Goal: Transaction & Acquisition: Obtain resource

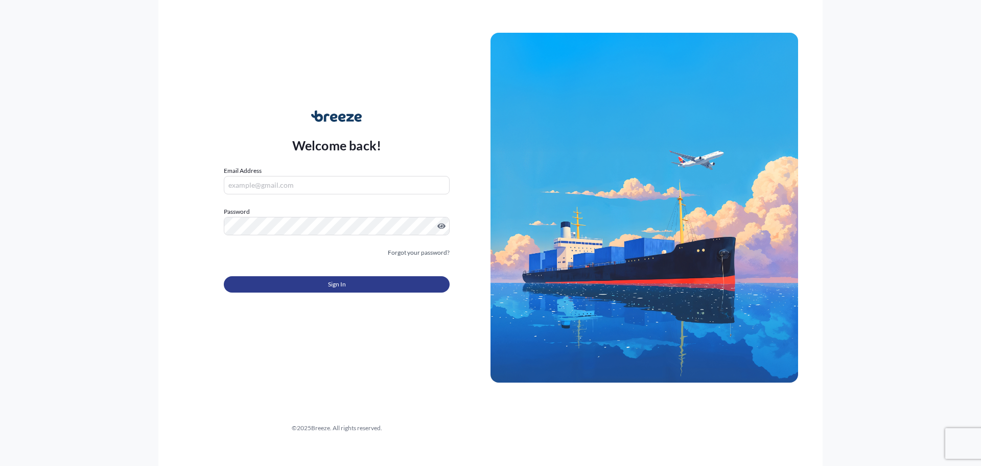
type input "[PERSON_NAME][EMAIL_ADDRESS][PERSON_NAME][DOMAIN_NAME]"
click at [308, 281] on button "Sign In" at bounding box center [337, 284] width 226 height 16
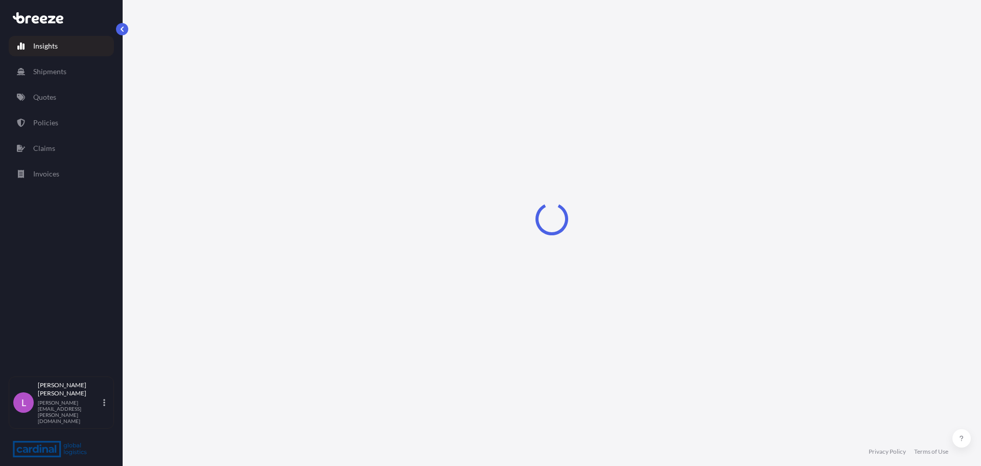
select select "2025"
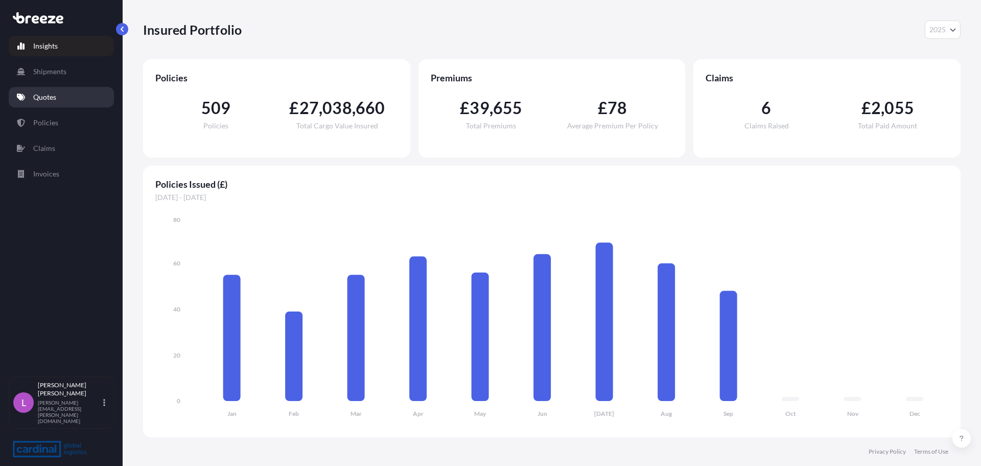
click at [39, 98] on p "Quotes" at bounding box center [44, 97] width 23 height 10
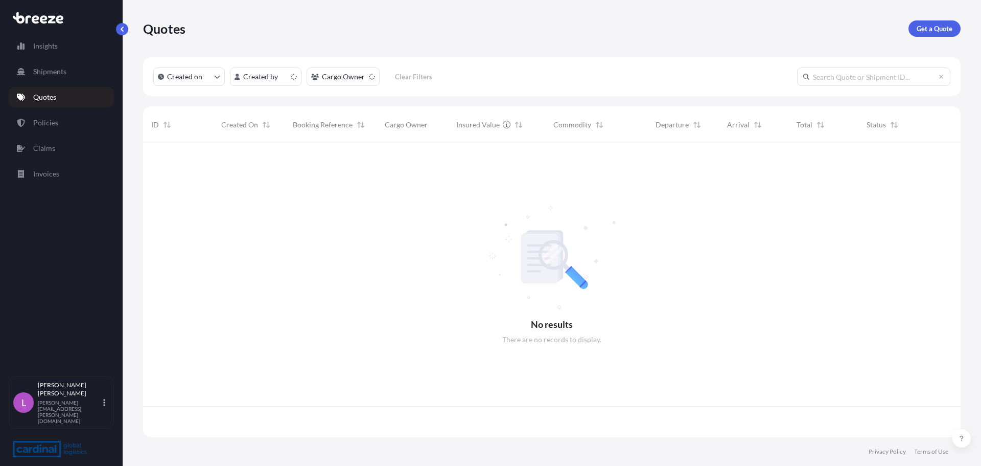
scroll to position [292, 810]
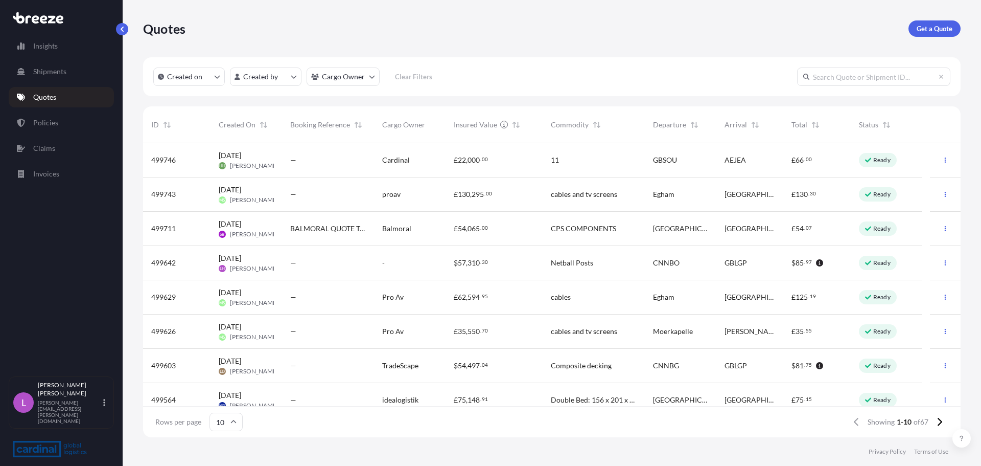
click at [572, 260] on span "Netball Posts" at bounding box center [572, 263] width 42 height 10
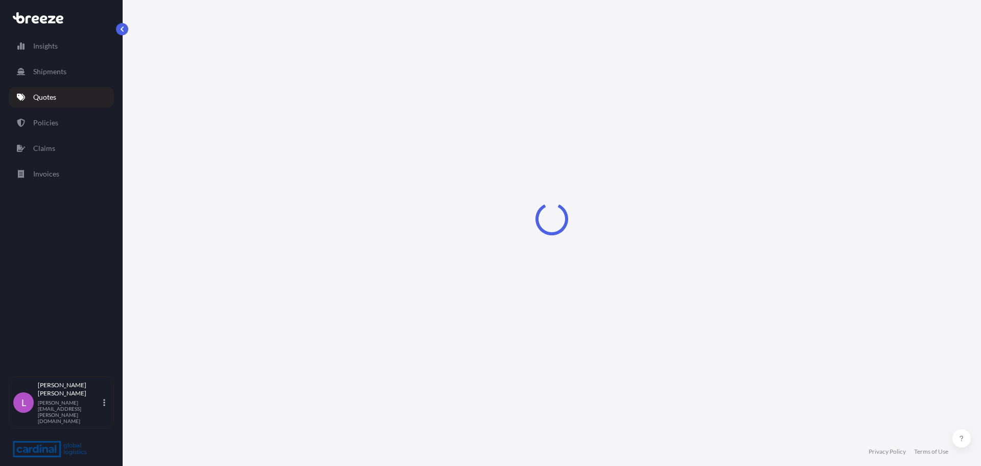
select select "Sea"
select select "Road"
select select "2"
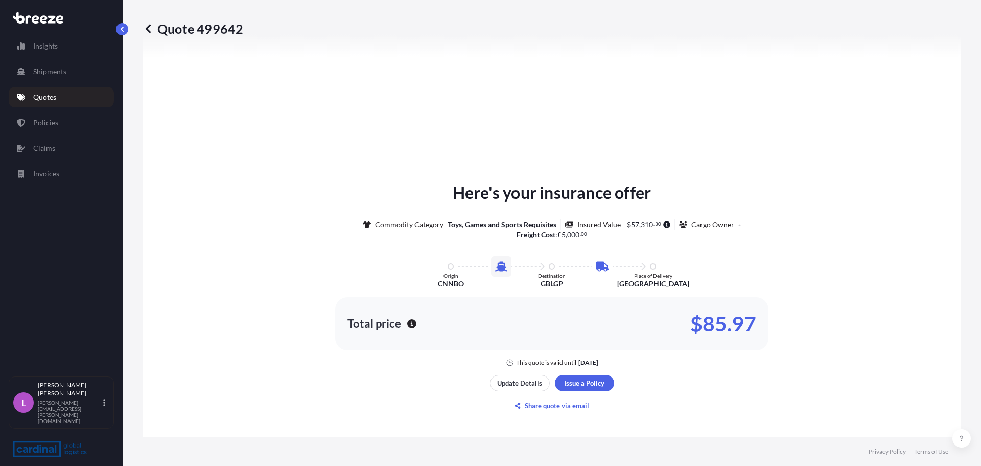
scroll to position [451, 0]
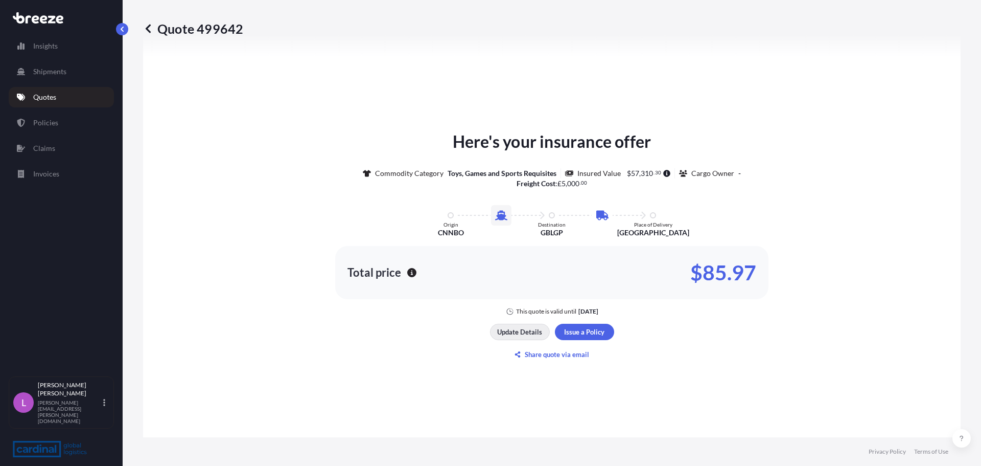
click at [520, 327] on p "Update Details" at bounding box center [519, 332] width 45 height 10
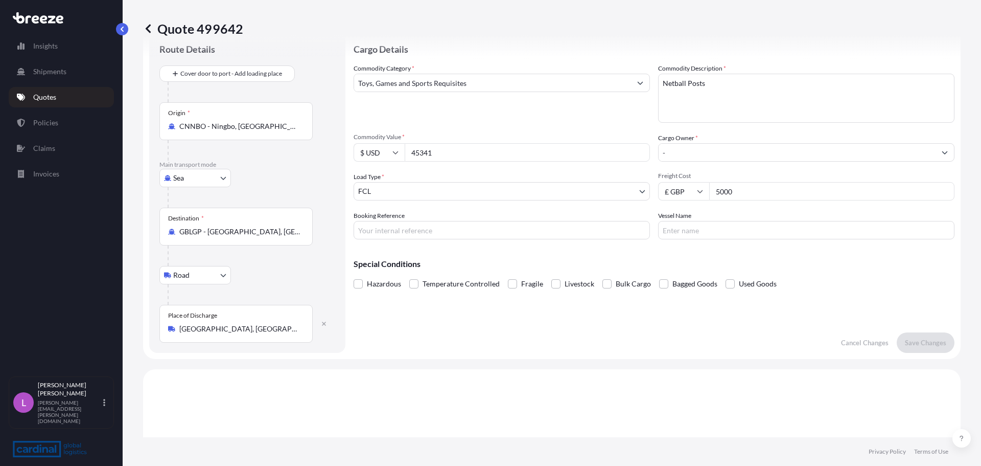
scroll to position [16, 0]
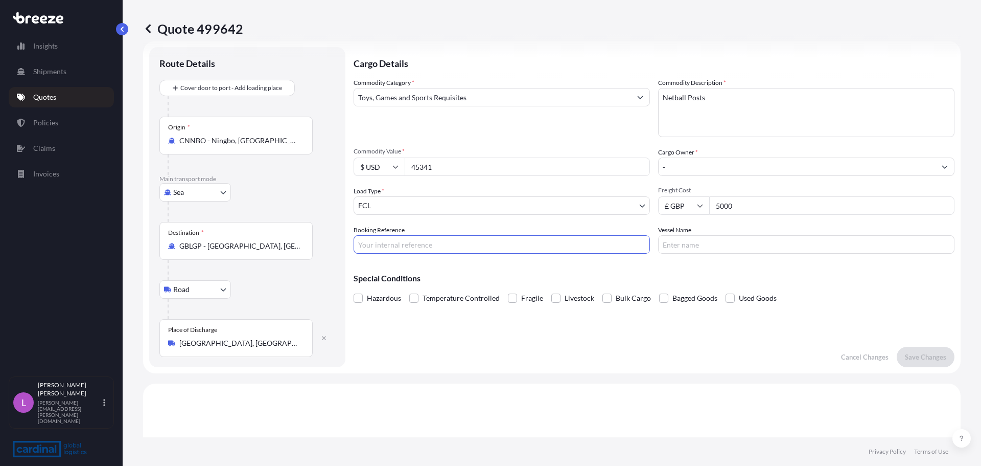
click at [369, 241] on input "Booking Reference" at bounding box center [502, 244] width 296 height 18
type input "2CFI5090057"
click at [912, 355] on p "Save Changes" at bounding box center [925, 357] width 41 height 10
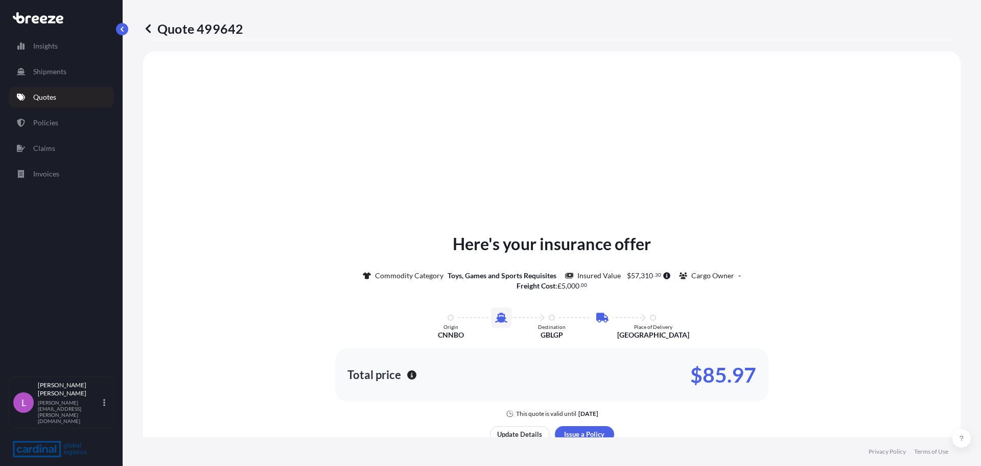
select select "Sea"
select select "Road"
select select "2"
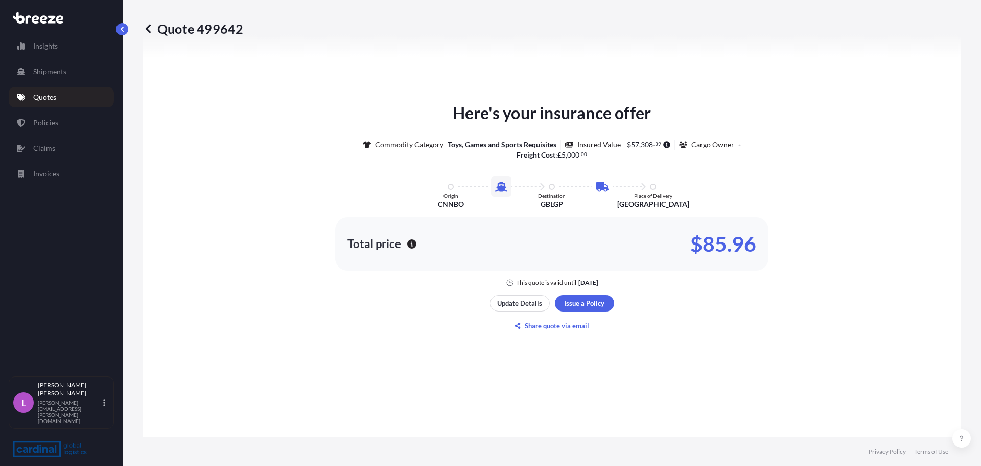
scroll to position [502, 0]
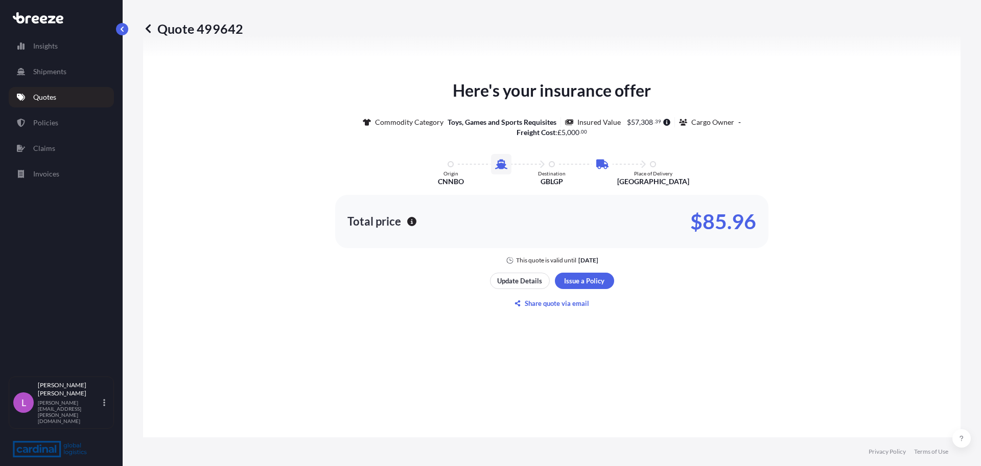
click at [604, 363] on div "Here's your insurance offer Commodity Category Toys, Games and Sports Requisite…" at bounding box center [551, 194] width 789 height 565
click at [563, 303] on p "Share quote via email" at bounding box center [557, 303] width 64 height 10
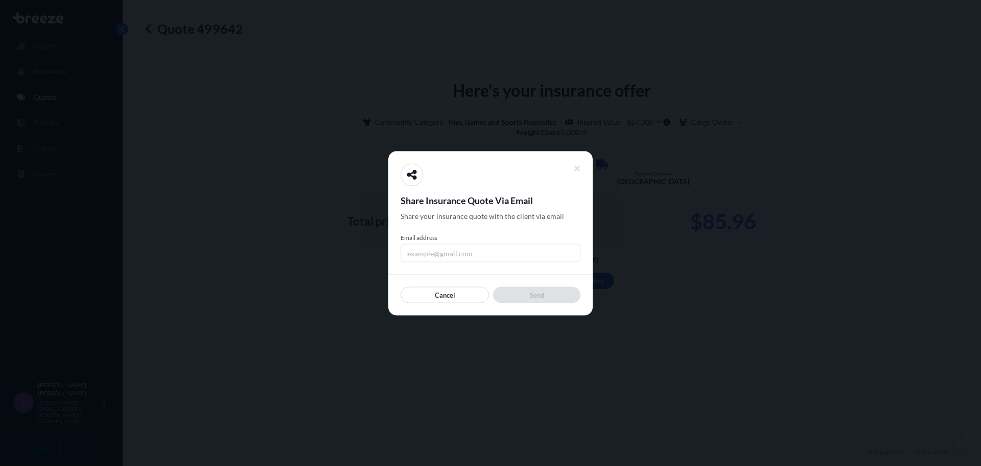
click at [453, 253] on input "Email address" at bounding box center [491, 252] width 180 height 18
type input "[PERSON_NAME][EMAIL_ADDRESS][PERSON_NAME][DOMAIN_NAME]"
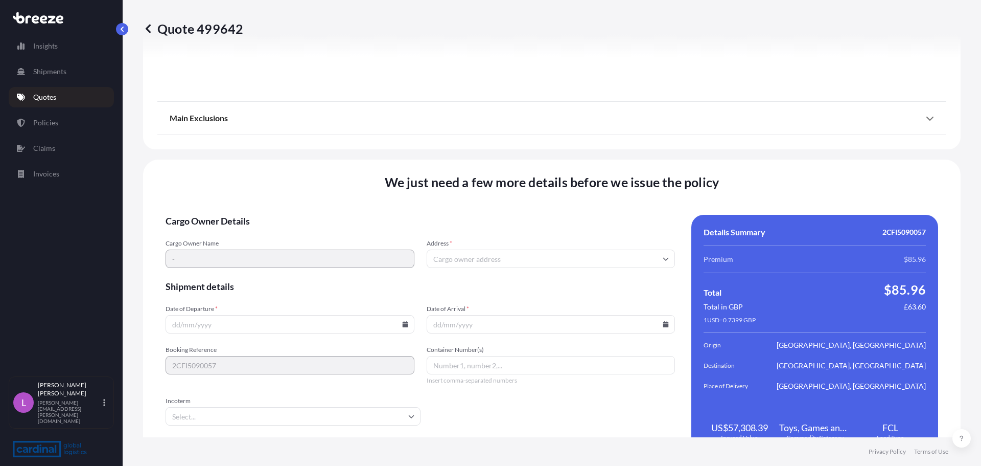
scroll to position [1238, 0]
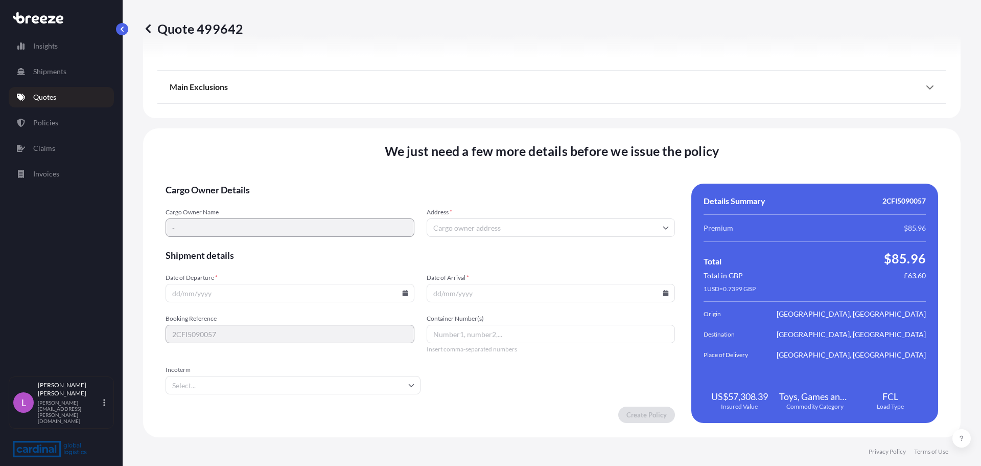
click at [169, 294] on input "Date of Departure *" at bounding box center [290, 293] width 249 height 18
click at [664, 229] on icon at bounding box center [666, 227] width 6 height 6
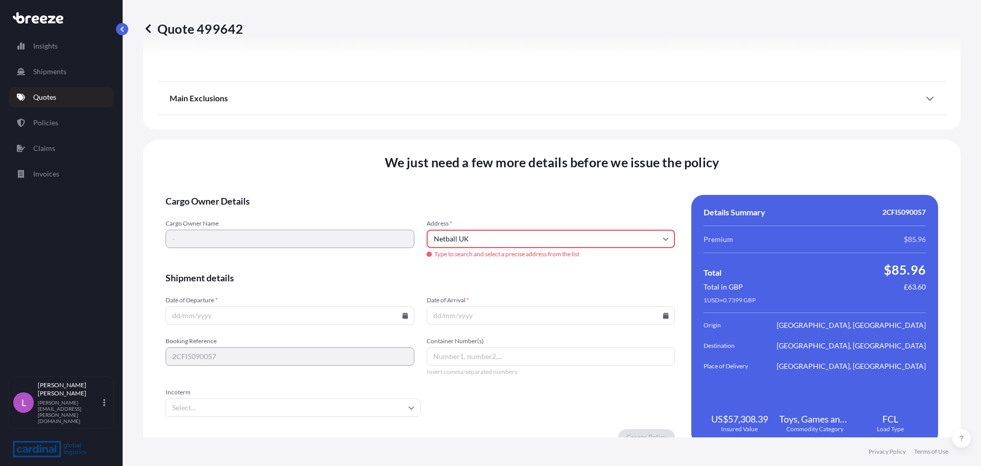
click at [509, 235] on input "Netball UK" at bounding box center [551, 238] width 249 height 18
click at [369, 236] on div "Cargo Owner Name - Address * Netball UK Type to search and select a precise add…" at bounding box center [420, 239] width 509 height 40
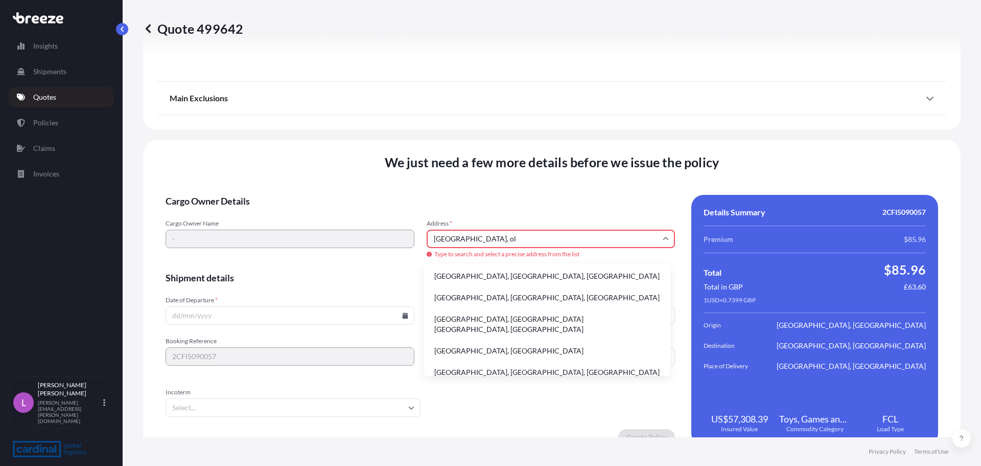
scroll to position [0, 0]
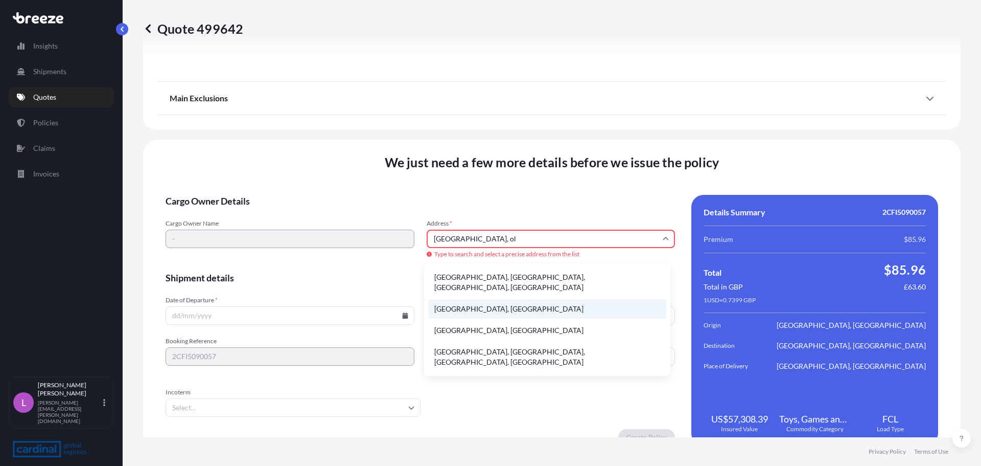
click at [504, 299] on li "[GEOGRAPHIC_DATA], [GEOGRAPHIC_DATA]" at bounding box center [547, 308] width 238 height 19
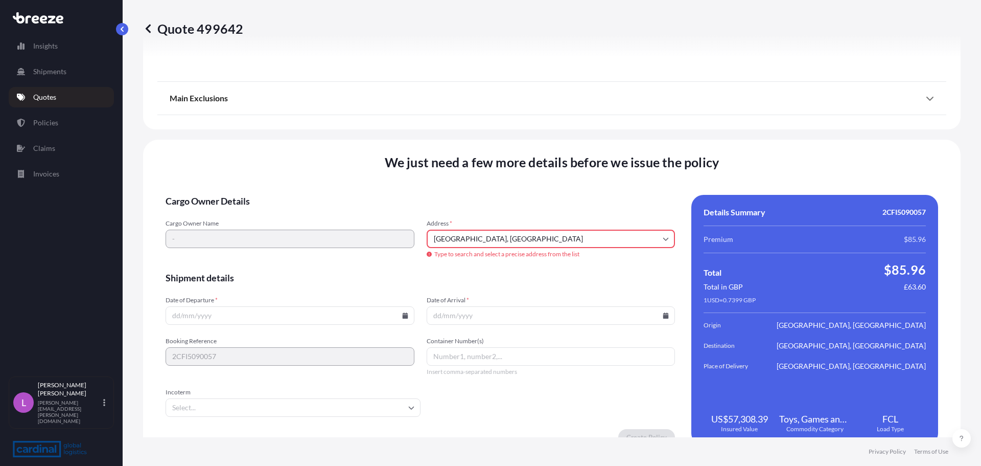
type input "[STREET_ADDRESS]"
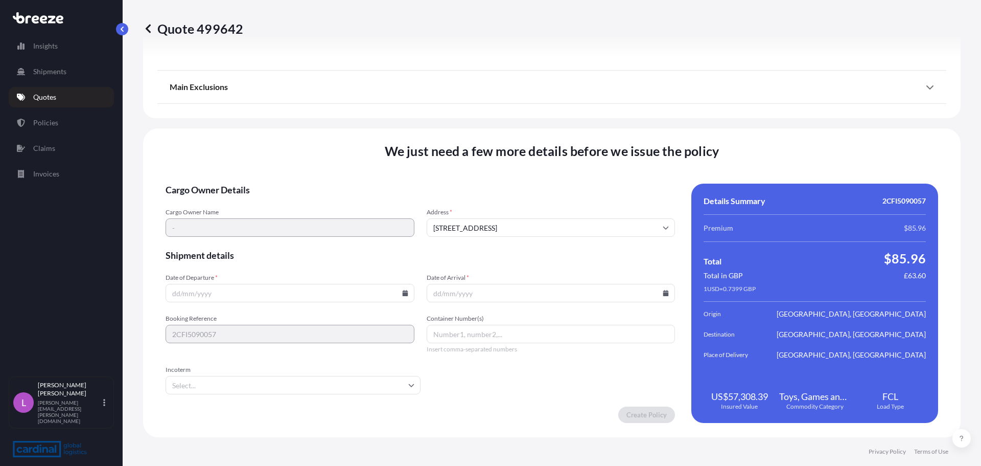
click at [182, 287] on input "Date of Departure *" at bounding box center [290, 293] width 249 height 18
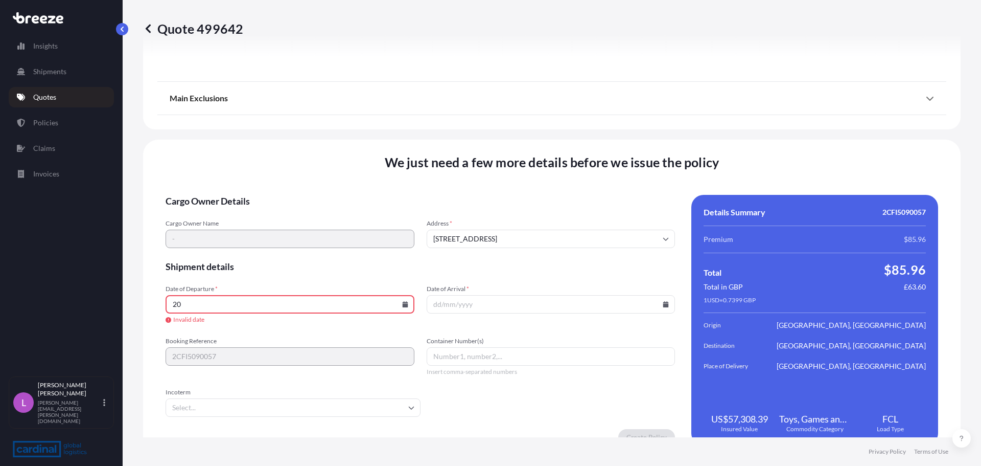
click at [403, 304] on icon at bounding box center [405, 304] width 6 height 6
click at [238, 143] on icon at bounding box center [236, 146] width 4 height 6
click at [216, 232] on button "20" at bounding box center [217, 228] width 16 height 16
type input "[DATE]"
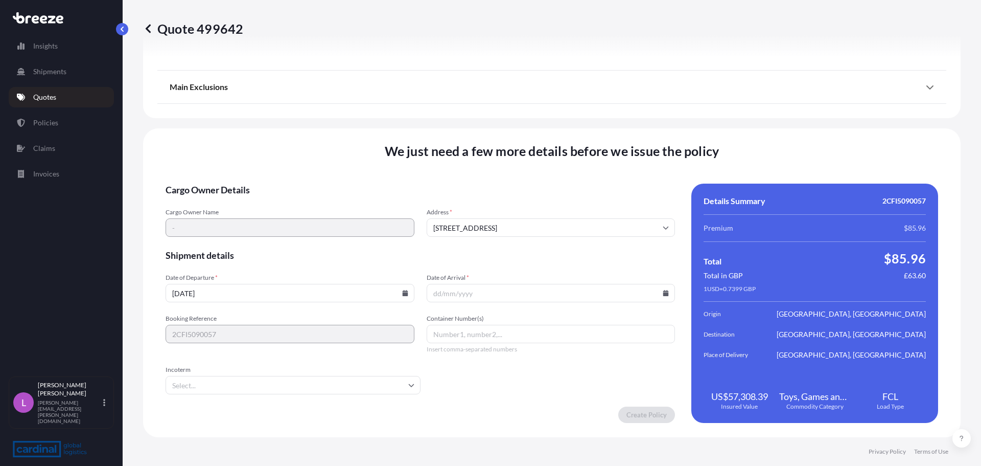
click at [663, 293] on icon at bounding box center [666, 293] width 6 height 6
click at [502, 126] on button at bounding box center [494, 134] width 16 height 16
click at [478, 161] on button "1" at bounding box center [476, 162] width 16 height 16
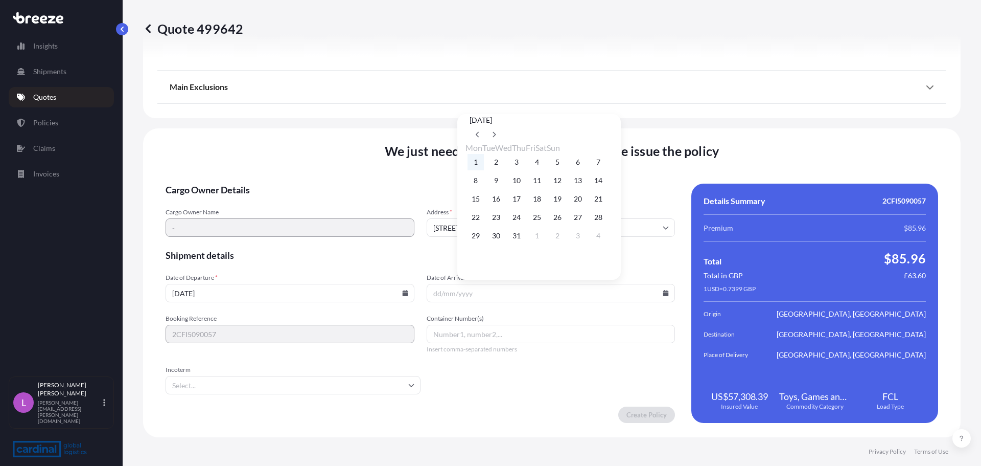
type input "[DATE]"
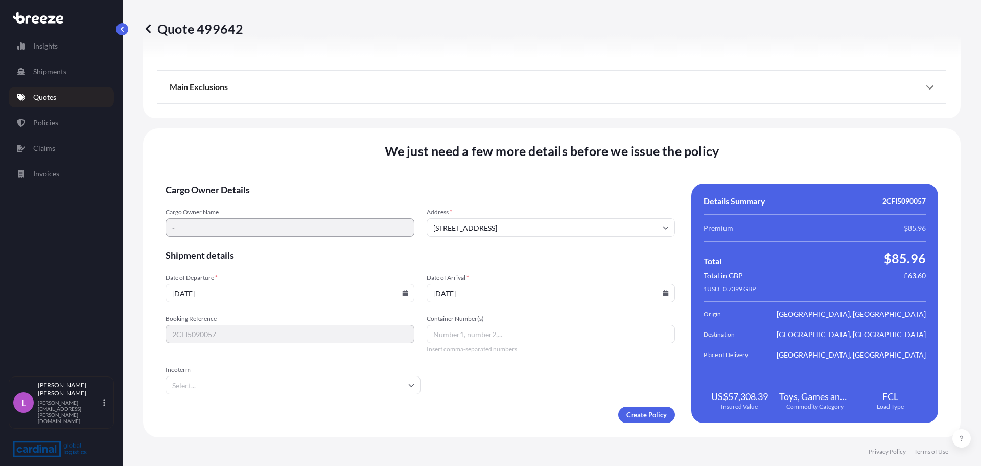
click at [576, 402] on form "Cargo Owner Details Cargo Owner Name - Address * [STREET_ADDRESS] Shipment deta…" at bounding box center [420, 302] width 509 height 239
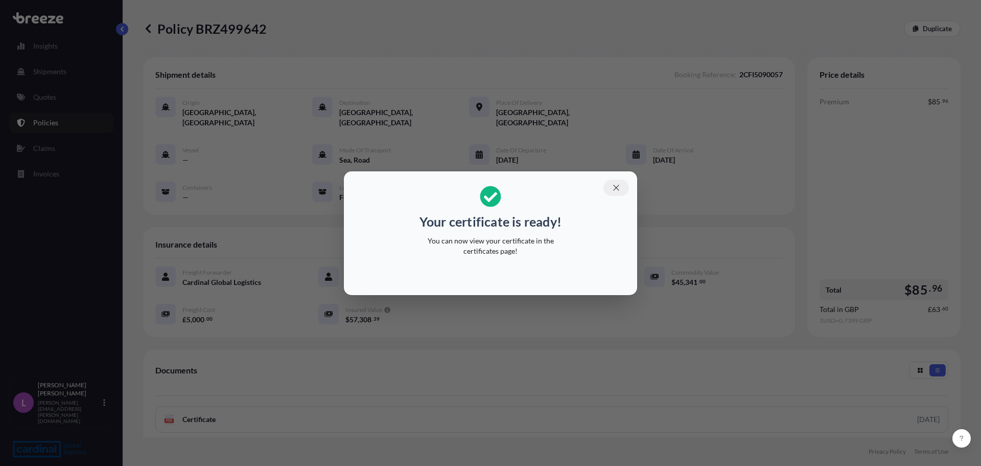
click at [616, 185] on icon "button" at bounding box center [616, 187] width 9 height 9
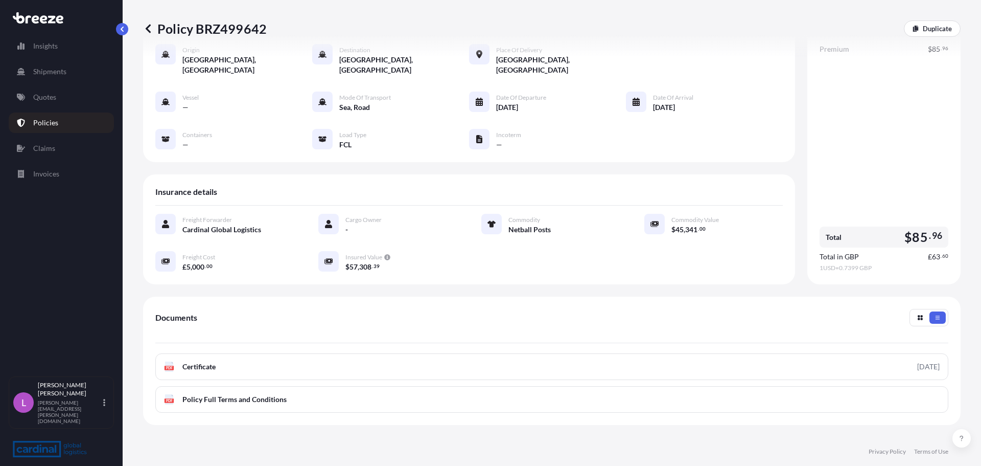
scroll to position [139, 0]
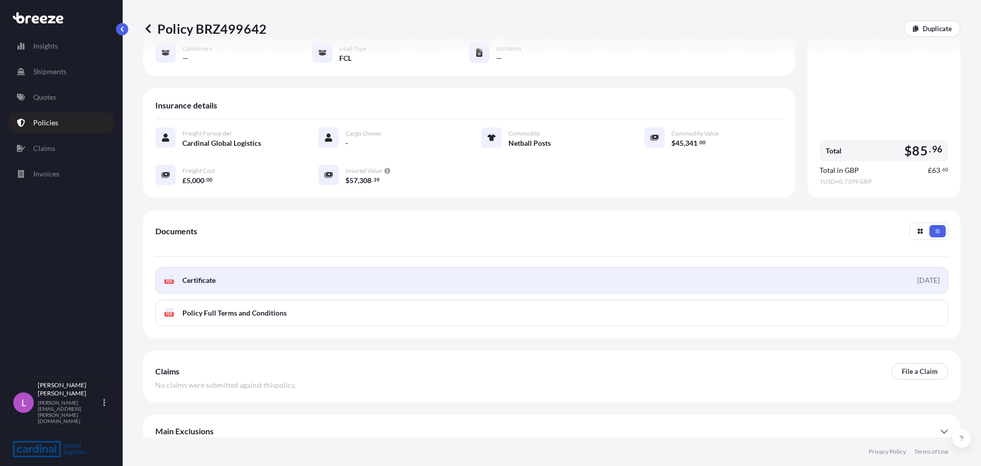
click at [257, 268] on link "PDF Certificate [DATE]" at bounding box center [551, 280] width 793 height 27
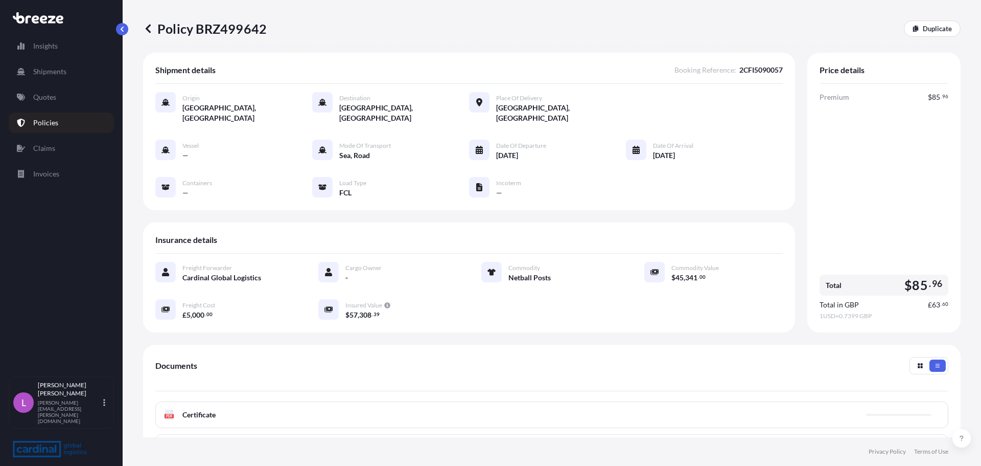
scroll to position [0, 0]
